Goal: Find specific page/section: Find specific page/section

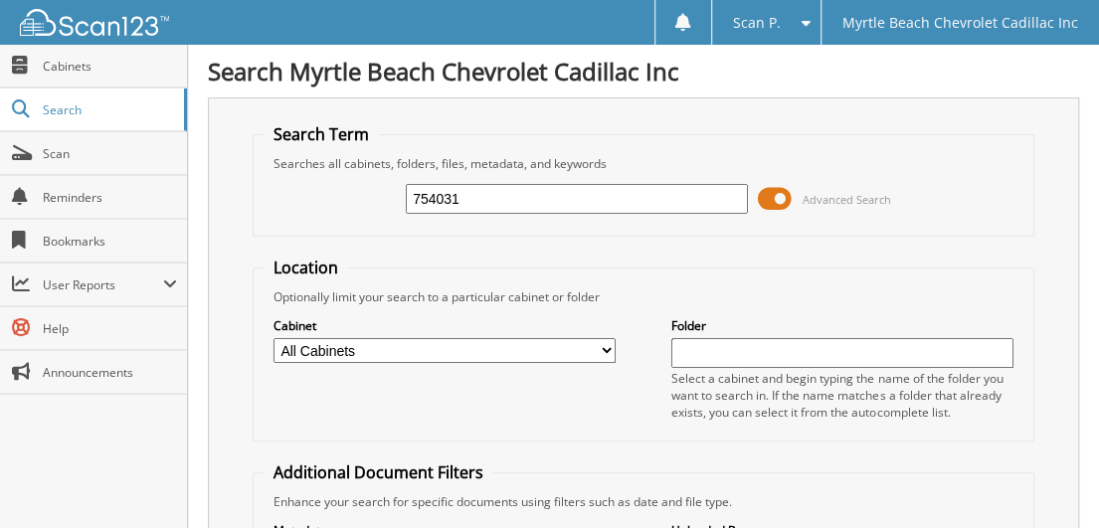
type input "754031"
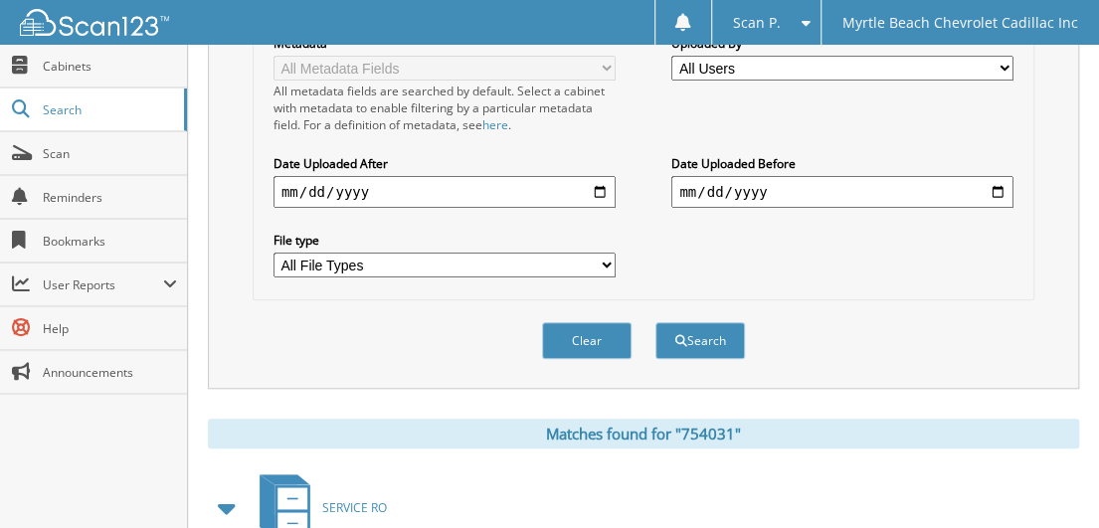
scroll to position [672, 0]
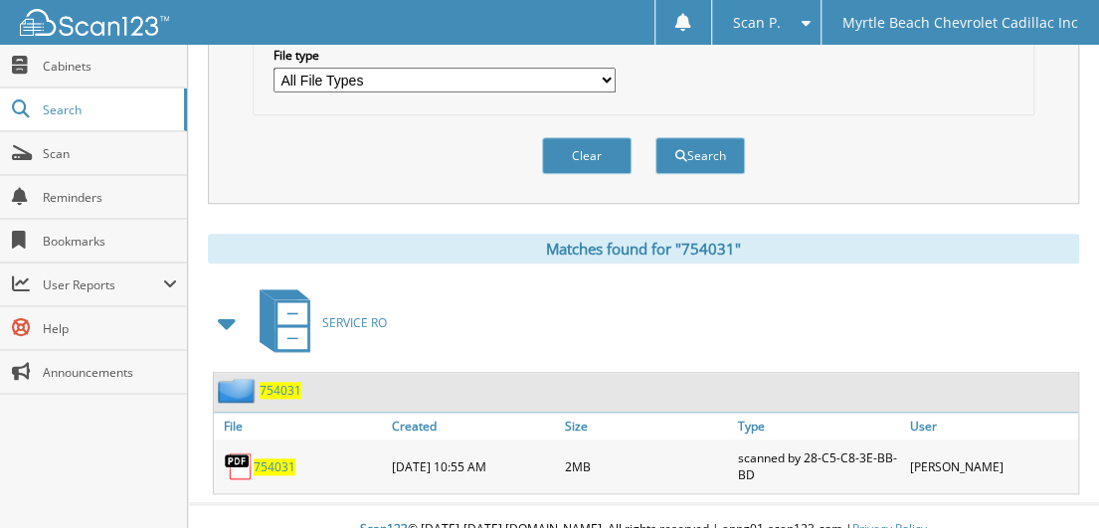
click at [281, 459] on span "754031" at bounding box center [275, 467] width 42 height 17
